Goal: Task Accomplishment & Management: Manage account settings

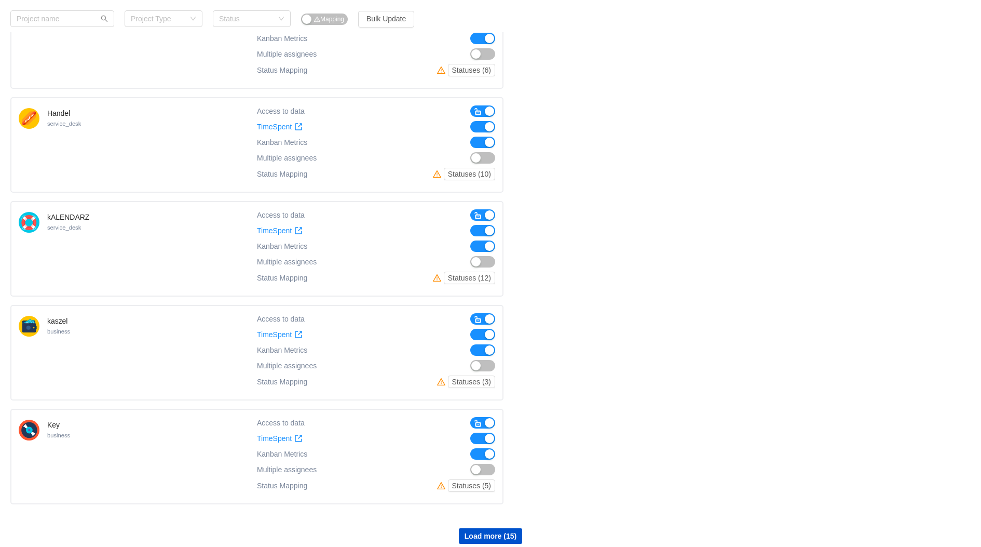
scroll to position [619, 0]
click at [486, 418] on button "button" at bounding box center [482, 423] width 25 height 11
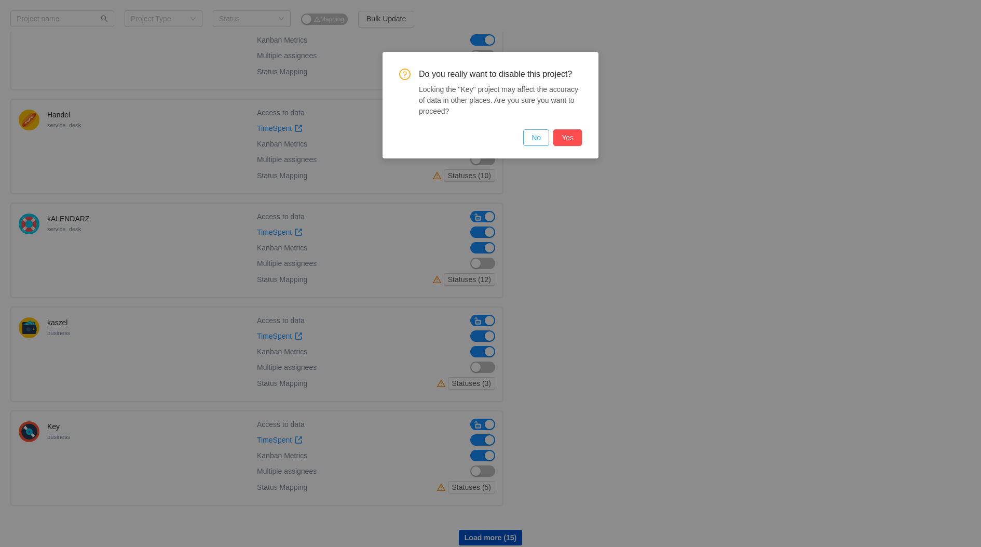
click at [537, 138] on button "No" at bounding box center [536, 137] width 26 height 17
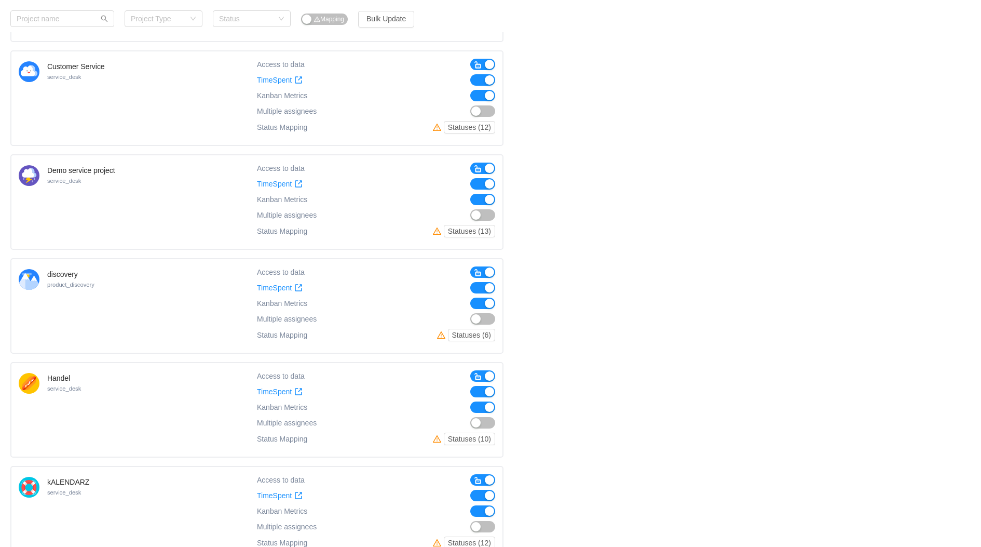
scroll to position [0, 0]
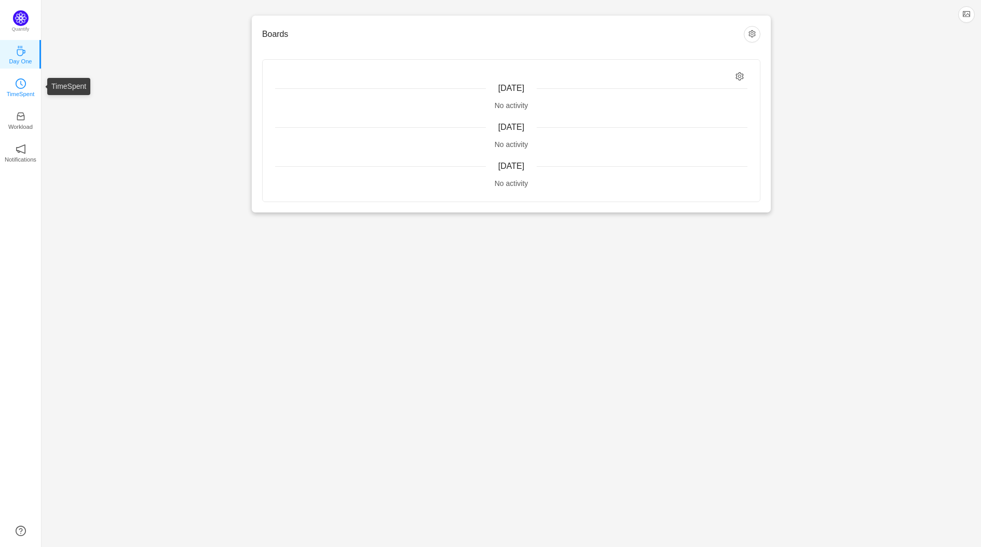
click at [25, 86] on icon "icon: clock-circle" at bounding box center [21, 83] width 10 height 10
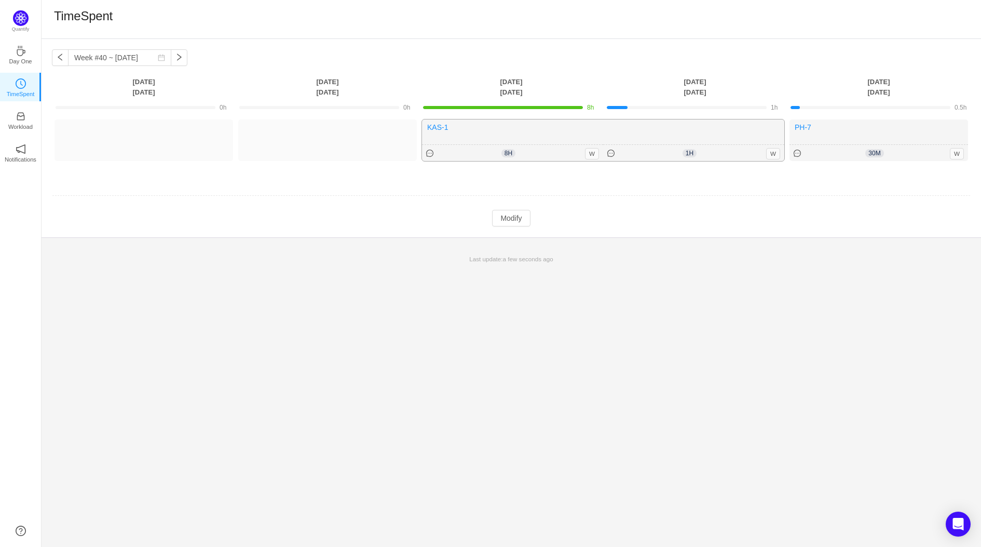
click at [523, 137] on div "KAS-1 *** 8h 8h 0m W 1h 1h 0m W" at bounding box center [603, 140] width 362 height 42
click at [502, 156] on span "8h" at bounding box center [508, 153] width 14 height 8
click at [502, 151] on span "8h" at bounding box center [508, 153] width 14 height 8
click at [428, 154] on icon "icon: message" at bounding box center [429, 153] width 7 height 7
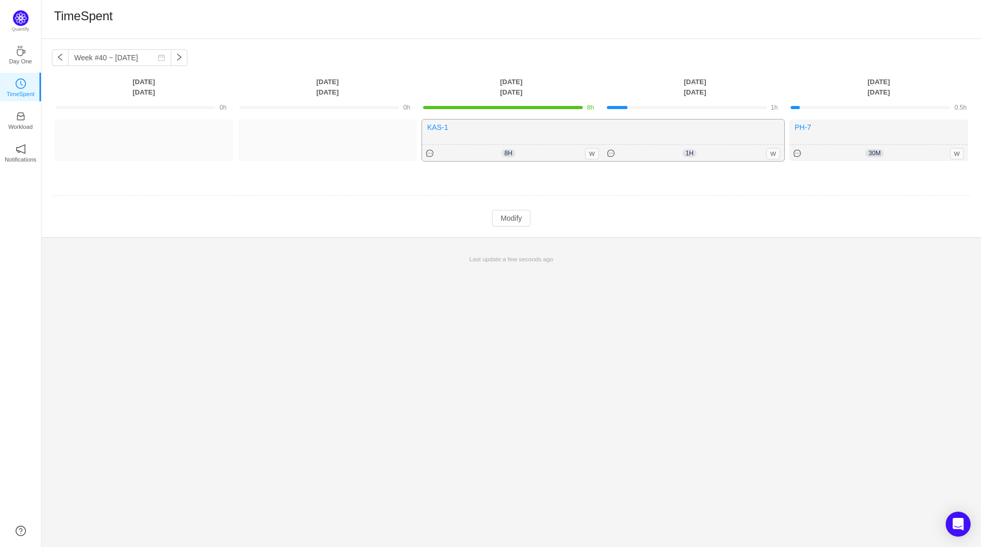
click at [637, 125] on div "KAS-1 *** 8h 8h 0m W 1h 1h 0m W" at bounding box center [603, 140] width 362 height 42
click at [16, 118] on icon "icon: inbox" at bounding box center [21, 116] width 10 height 10
